Goal: Check status: Check status

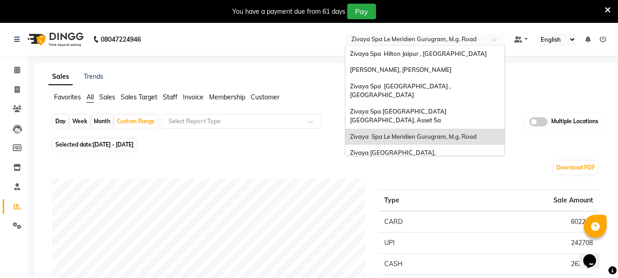
click at [412, 38] on input "text" at bounding box center [416, 40] width 133 height 9
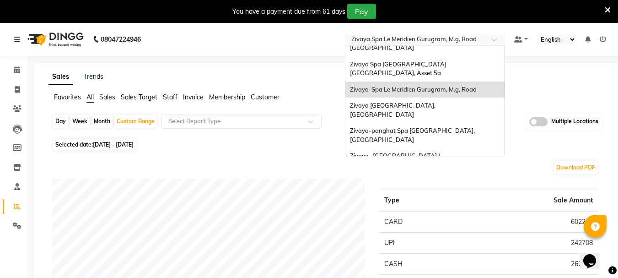
scroll to position [91, 0]
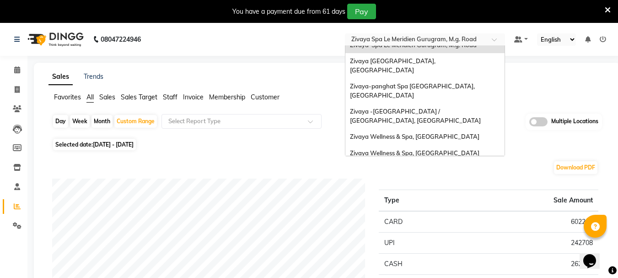
click at [406, 165] on span "The Qalm Spa, Meghdoot Garden" at bounding box center [396, 168] width 93 height 7
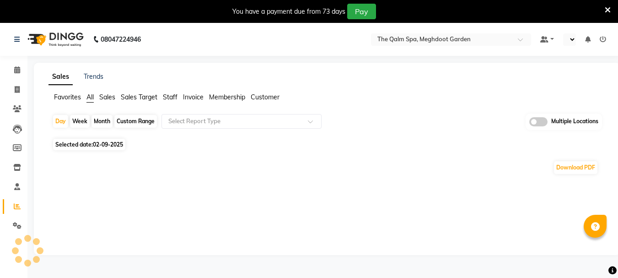
select select "en"
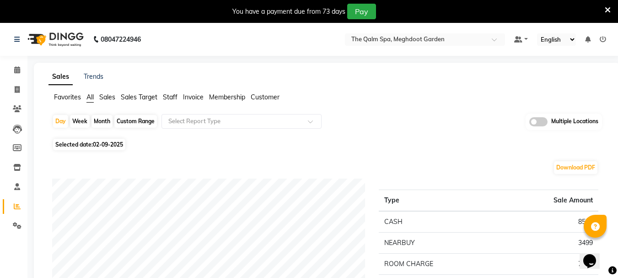
click at [107, 124] on div "Month" at bounding box center [101, 121] width 21 height 13
select select "9"
select select "2025"
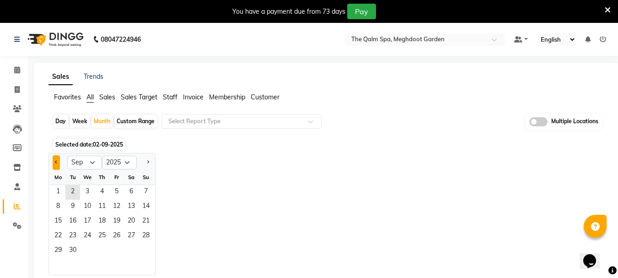
click at [56, 166] on button "Previous month" at bounding box center [56, 162] width 7 height 15
select select "8"
click at [114, 194] on span "1" at bounding box center [116, 192] width 15 height 15
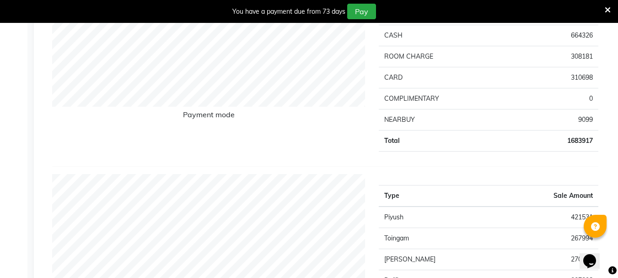
scroll to position [229, 0]
